Goal: Register for event/course

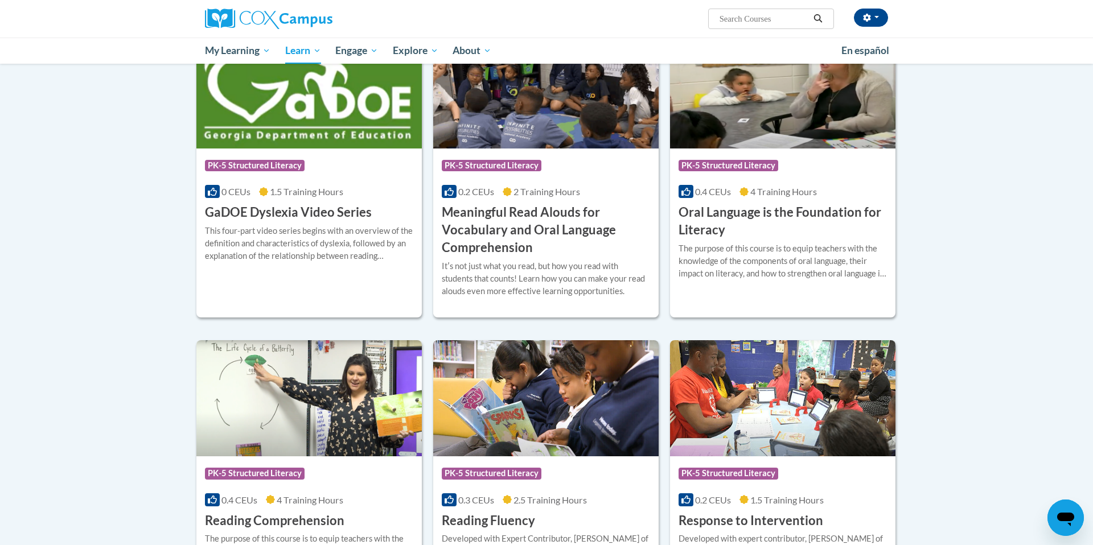
scroll to position [648, 0]
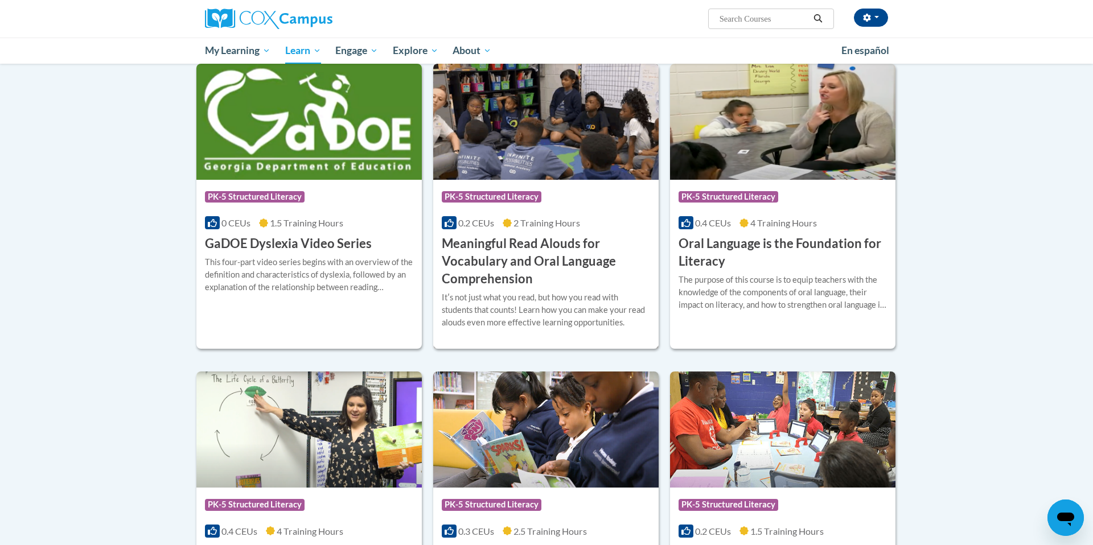
click at [550, 244] on h3 "Meaningful Read Alouds for Vocabulary and Oral Language Comprehension" at bounding box center [546, 261] width 208 height 52
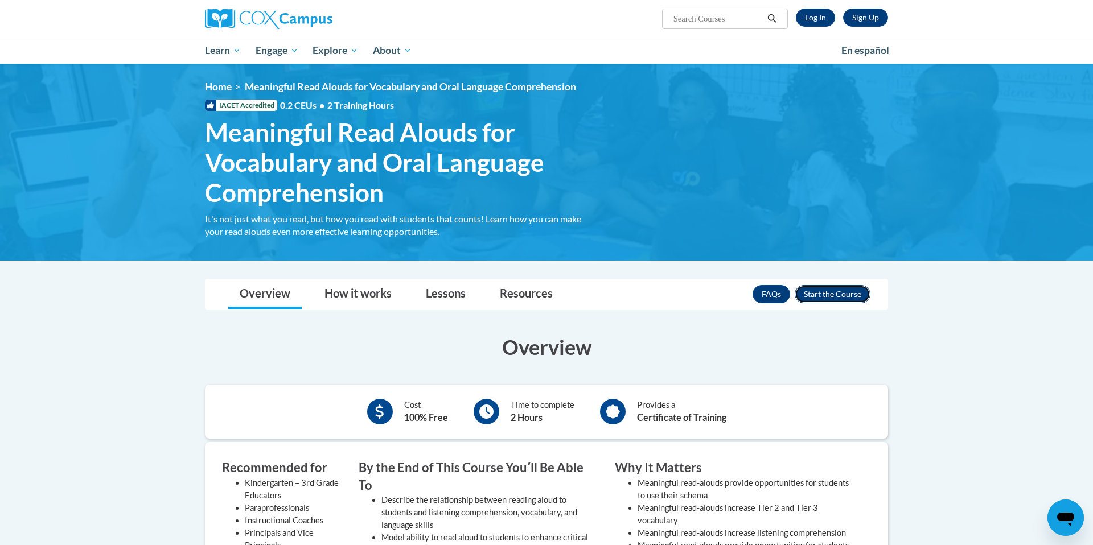
click at [812, 294] on button "Enroll" at bounding box center [832, 294] width 76 height 18
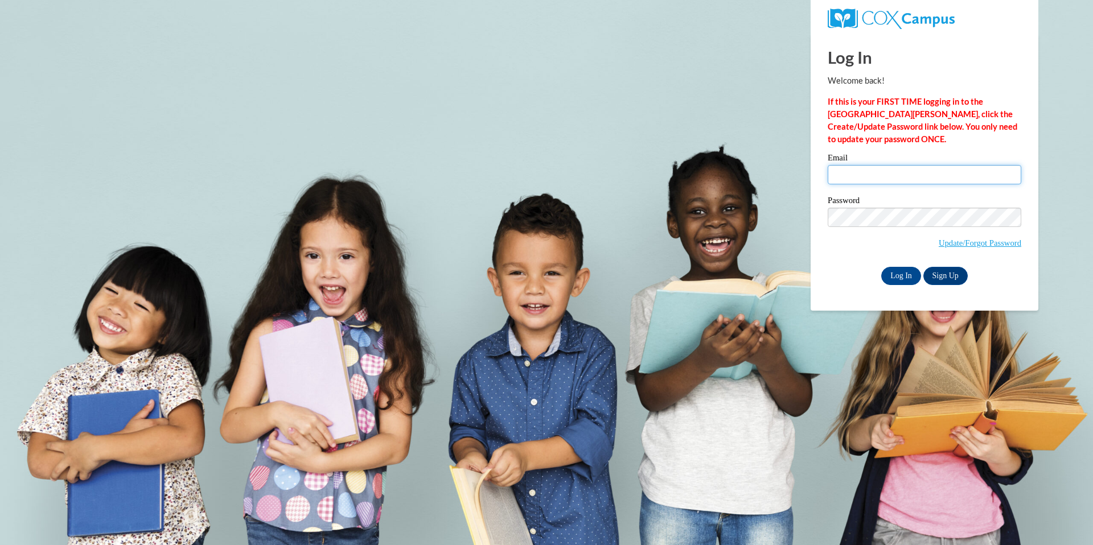
click at [841, 178] on input "Email" at bounding box center [925, 174] width 194 height 19
click at [895, 159] on label "Email" at bounding box center [925, 159] width 194 height 11
click at [895, 165] on input "Email" at bounding box center [925, 174] width 194 height 19
click at [892, 191] on div "Email" at bounding box center [925, 173] width 194 height 39
click at [892, 178] on input "Email" at bounding box center [925, 174] width 194 height 19
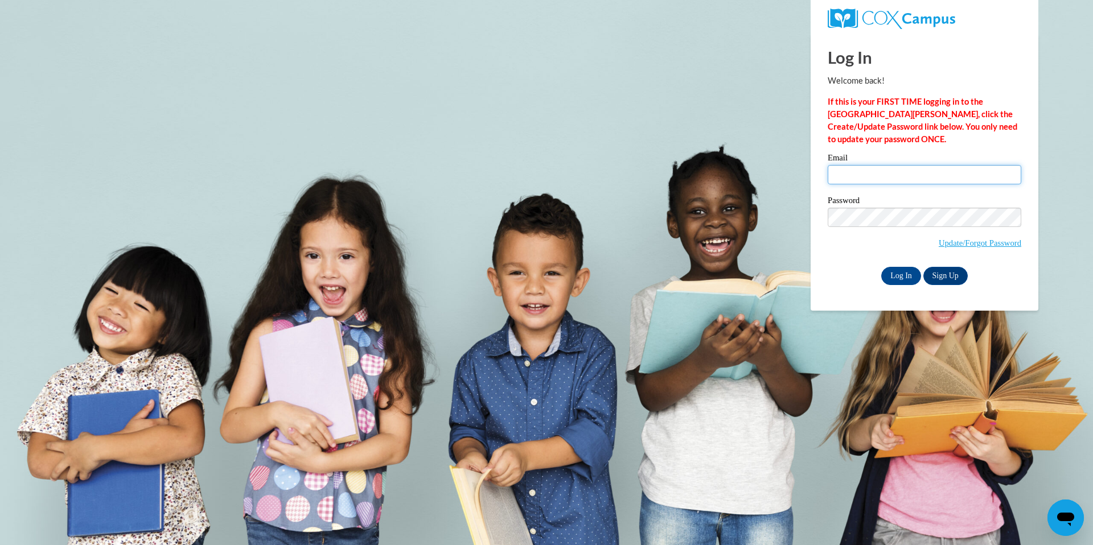
type input "emiljube@hssdschools.org"
click at [901, 280] on input "Log In" at bounding box center [901, 276] width 40 height 18
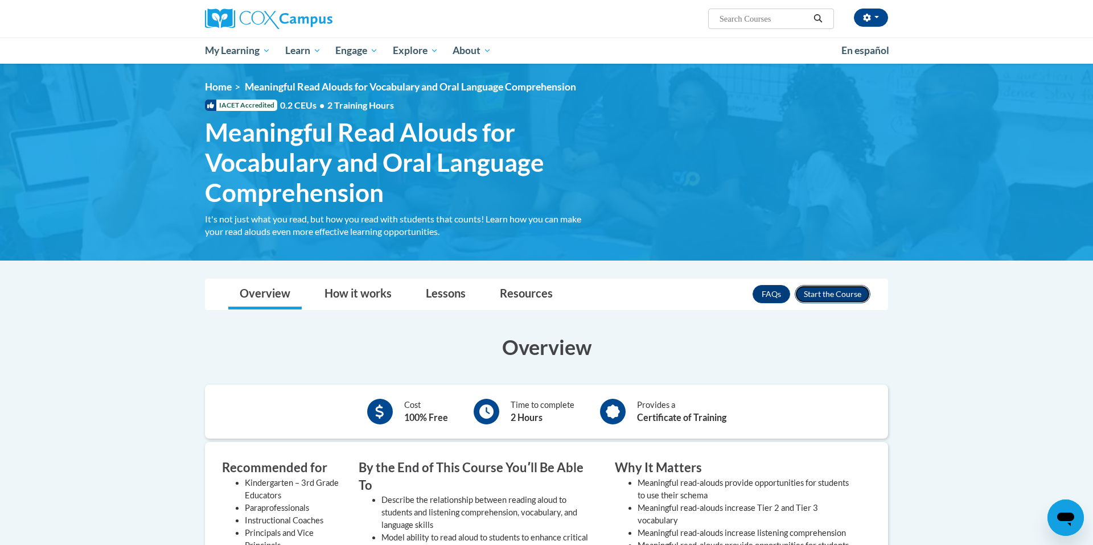
click at [826, 288] on button "Enroll" at bounding box center [832, 294] width 76 height 18
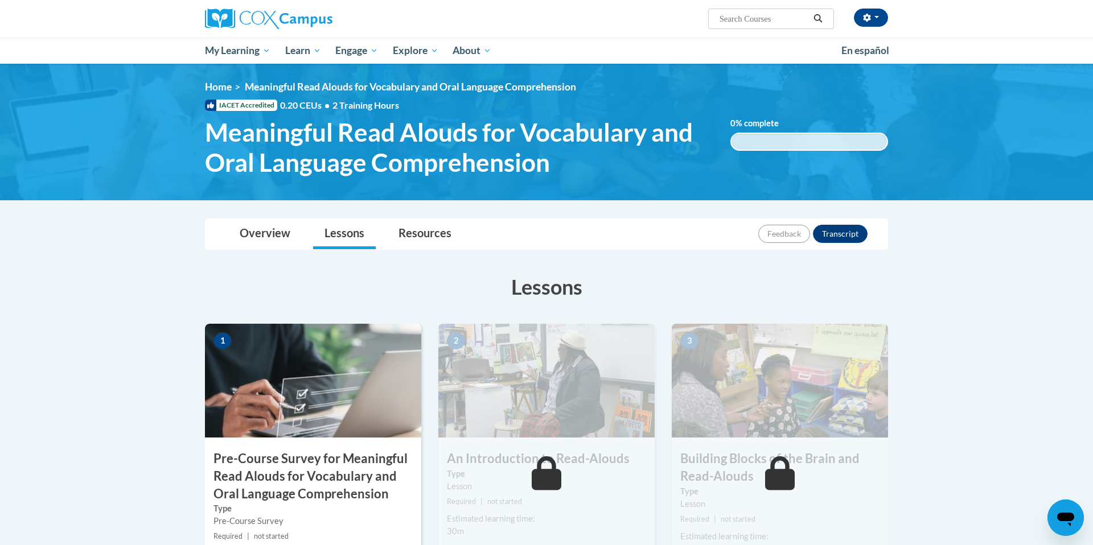
click at [333, 389] on img at bounding box center [313, 381] width 216 height 114
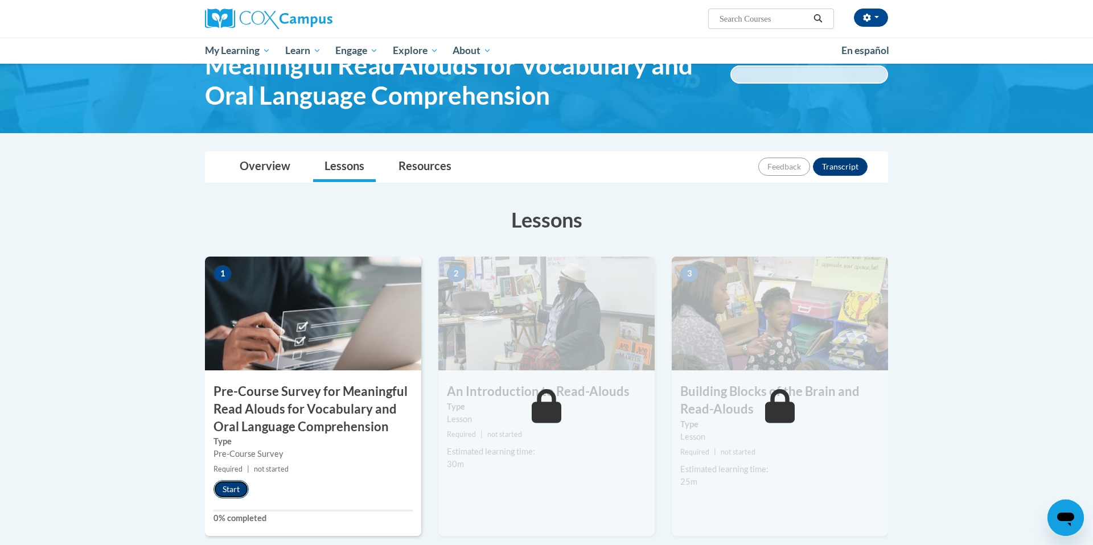
click at [235, 484] on button "Start" at bounding box center [230, 489] width 35 height 18
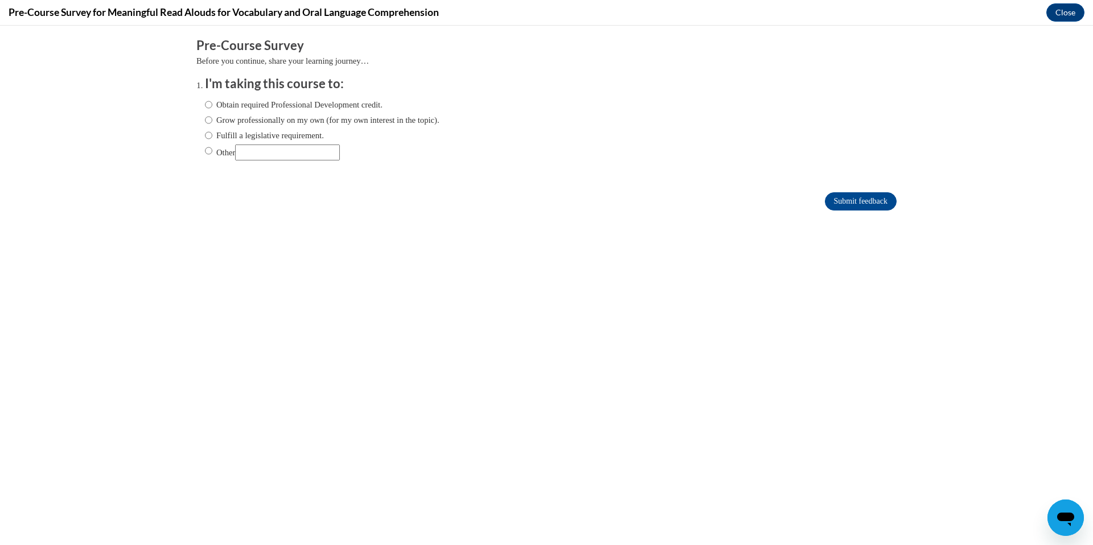
scroll to position [0, 0]
click at [266, 129] on div "Obtain required Professional Development credit. Grow professionally on my own …" at bounding box center [322, 129] width 234 height 73
click at [266, 133] on label "Fulfill a legislative requirement." at bounding box center [264, 135] width 119 height 13
click at [212, 133] on input "Fulfill a legislative requirement." at bounding box center [208, 135] width 7 height 13
radio input "true"
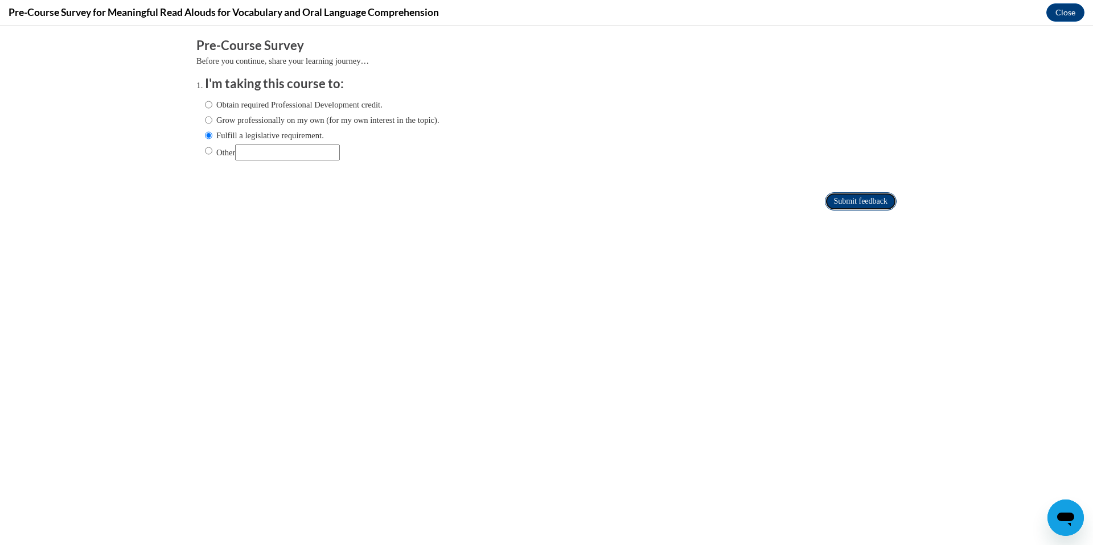
click at [835, 200] on input "Submit feedback" at bounding box center [861, 201] width 72 height 18
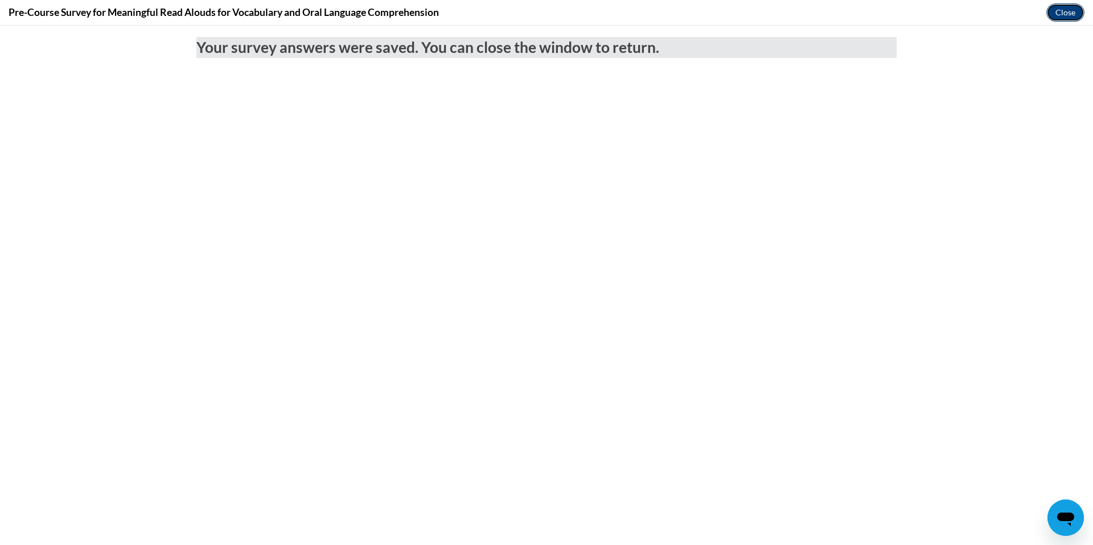
click at [1062, 11] on button "Close" at bounding box center [1065, 12] width 38 height 18
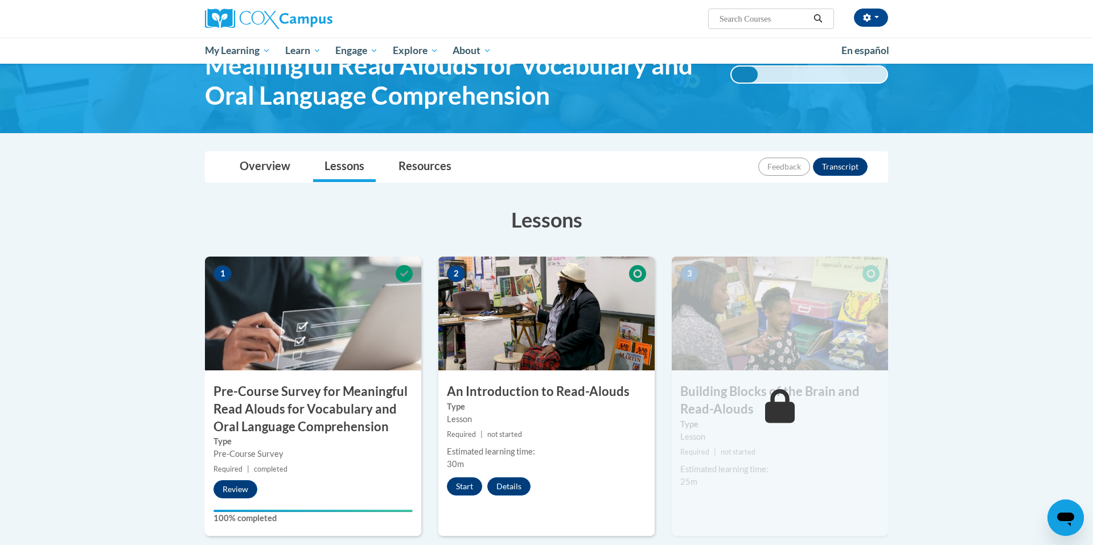
click at [549, 301] on img at bounding box center [546, 314] width 216 height 114
click at [459, 485] on button "Start" at bounding box center [464, 486] width 35 height 18
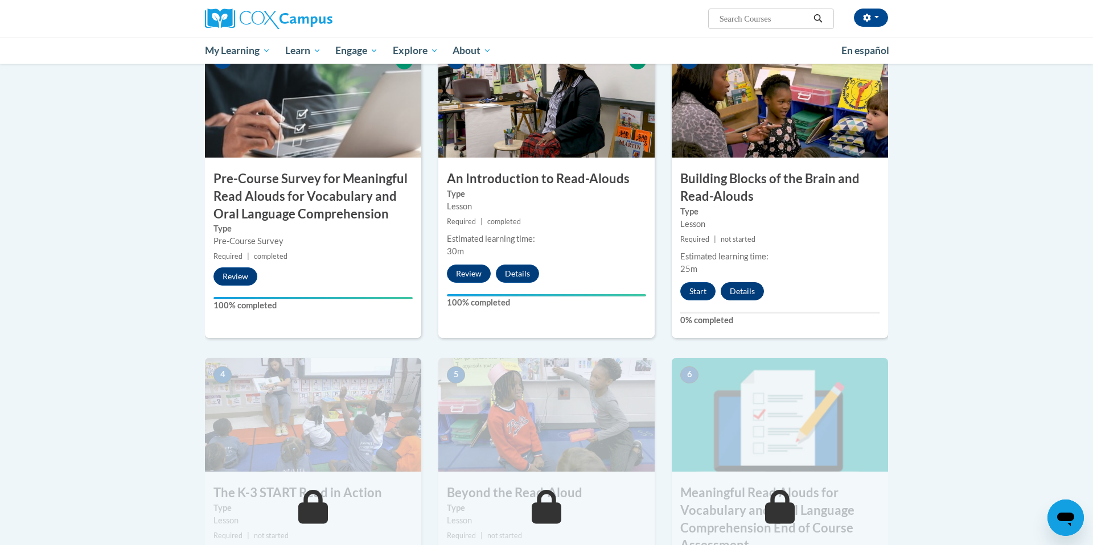
scroll to position [282, 0]
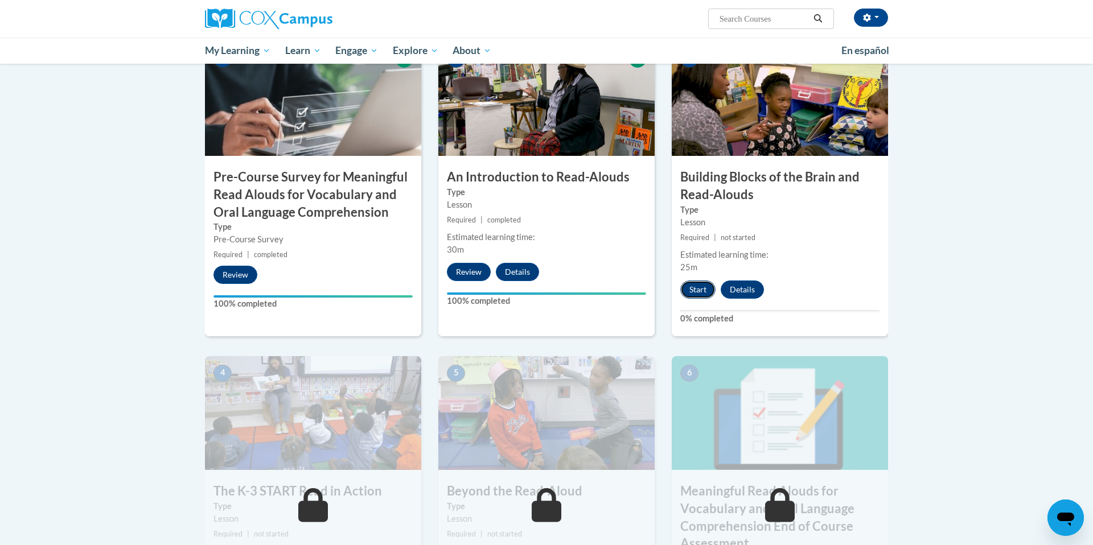
click at [699, 294] on button "Start" at bounding box center [697, 290] width 35 height 18
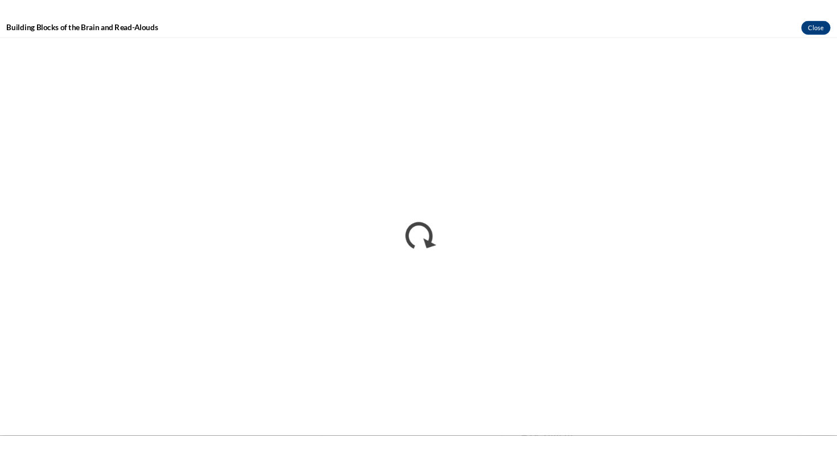
scroll to position [0, 0]
